Goal: Transaction & Acquisition: Download file/media

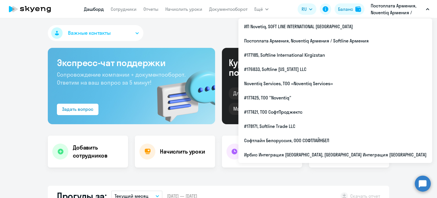
select select "30"
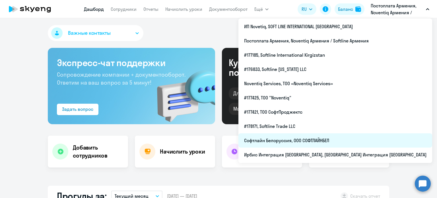
click at [347, 139] on li "Софтлайн Белоруссия, ООО СОФТЛАЙНБЕЛ" at bounding box center [335, 140] width 194 height 14
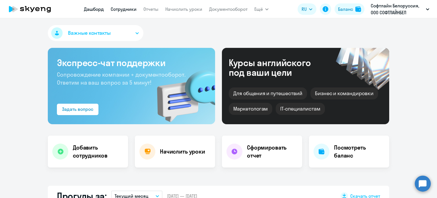
click at [128, 10] on link "Сотрудники" at bounding box center [124, 9] width 26 height 6
select select "30"
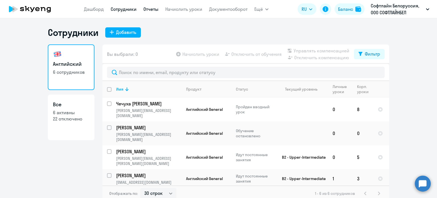
click at [151, 9] on link "Отчеты" at bounding box center [150, 9] width 15 height 6
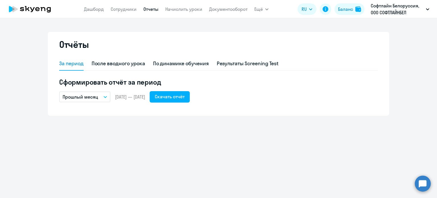
click at [91, 97] on p "Прошлый месяц" at bounding box center [81, 96] width 36 height 7
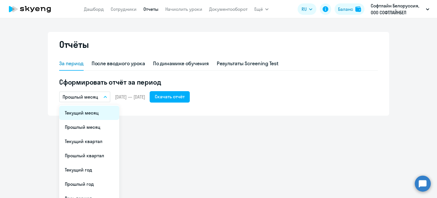
click at [94, 109] on li "Текущий месяц" at bounding box center [89, 113] width 60 height 14
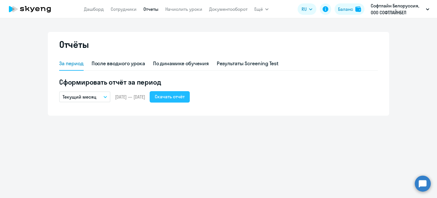
click at [185, 96] on div "Скачать отчёт" at bounding box center [170, 96] width 30 height 7
click at [185, 99] on div "Скачать отчёт" at bounding box center [170, 96] width 30 height 7
click at [99, 95] on button "Текущий месяц" at bounding box center [84, 96] width 51 height 11
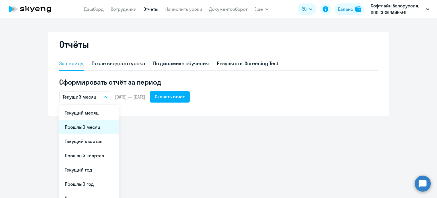
click at [95, 128] on li "Прошлый месяц" at bounding box center [89, 127] width 60 height 14
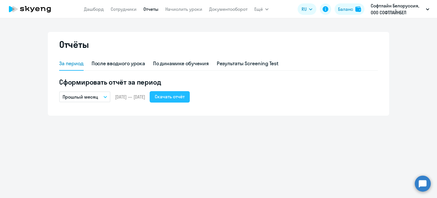
click at [190, 96] on button "Скачать отчёт" at bounding box center [170, 96] width 40 height 11
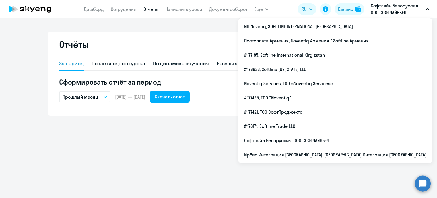
click at [93, 98] on p "Прошлый месяц" at bounding box center [81, 96] width 36 height 7
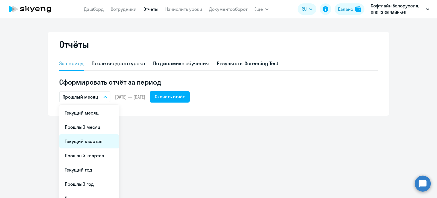
click at [97, 139] on li "Текущий квартал" at bounding box center [89, 141] width 60 height 14
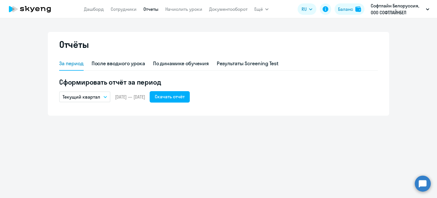
click at [89, 102] on button "Текущий квартал" at bounding box center [84, 96] width 51 height 11
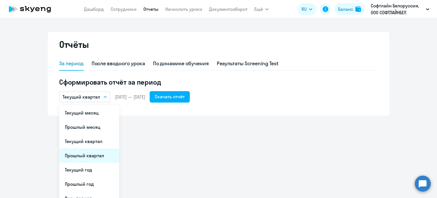
click at [86, 161] on li "Прошлый квартал" at bounding box center [89, 155] width 60 height 14
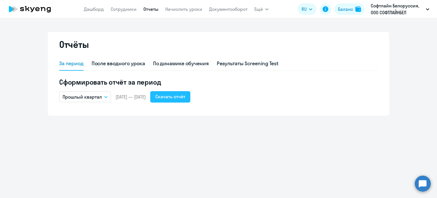
click at [185, 99] on div "Скачать отчёт" at bounding box center [170, 96] width 30 height 7
click at [217, 135] on div "Отчёты За период После вводного урока По динамике обучения Результаты Screening…" at bounding box center [218, 108] width 437 height 180
